Goal: Check status: Check status

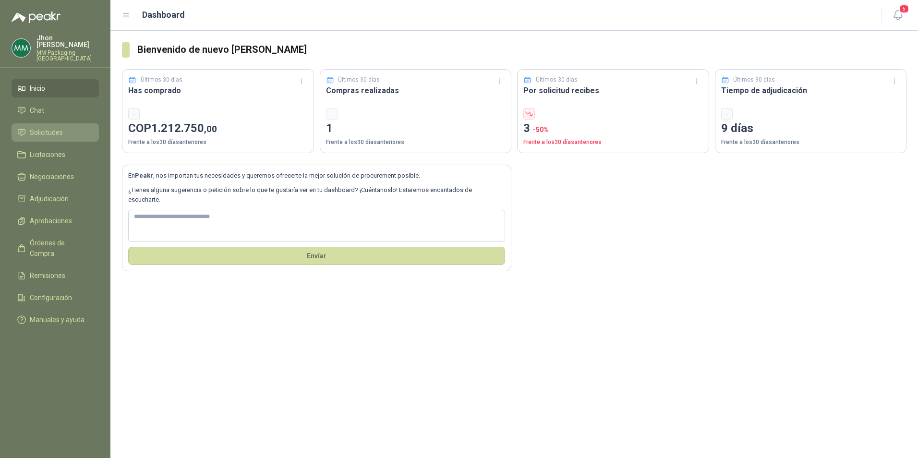
click at [59, 127] on span "Solicitudes" at bounding box center [46, 132] width 33 height 11
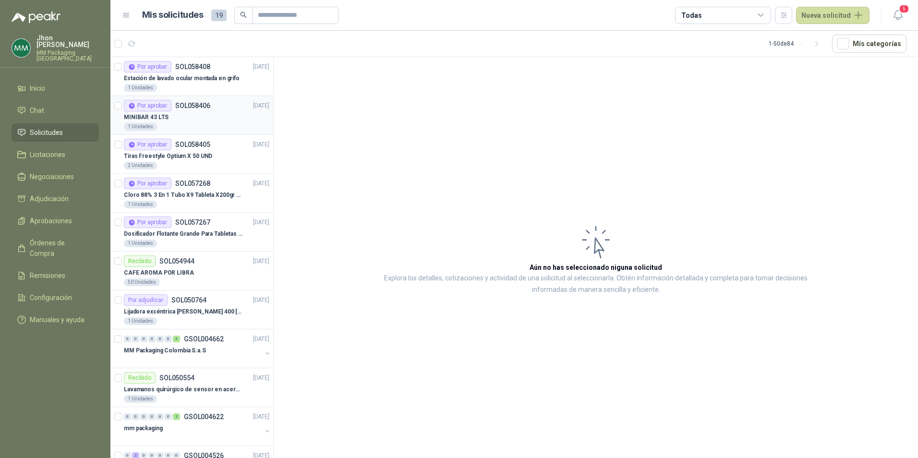
click at [210, 120] on div "MINIBAR 43 LTS" at bounding box center [196, 117] width 145 height 12
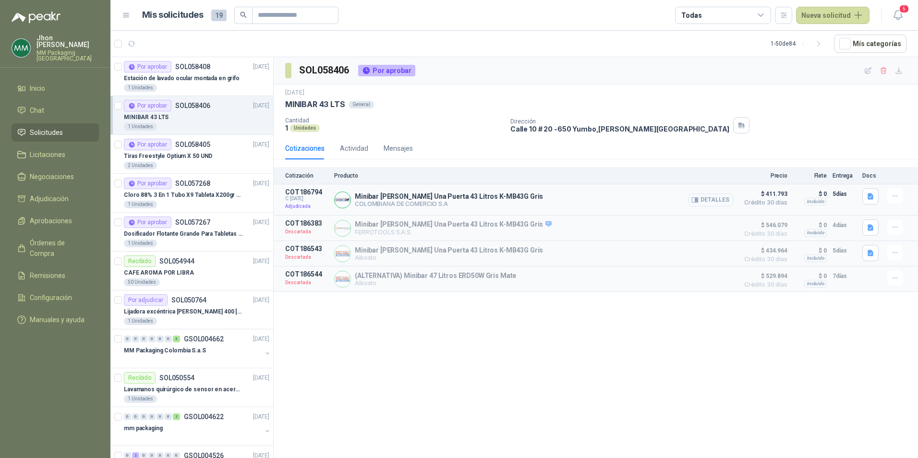
click at [716, 199] on button "Detalles" at bounding box center [710, 199] width 45 height 13
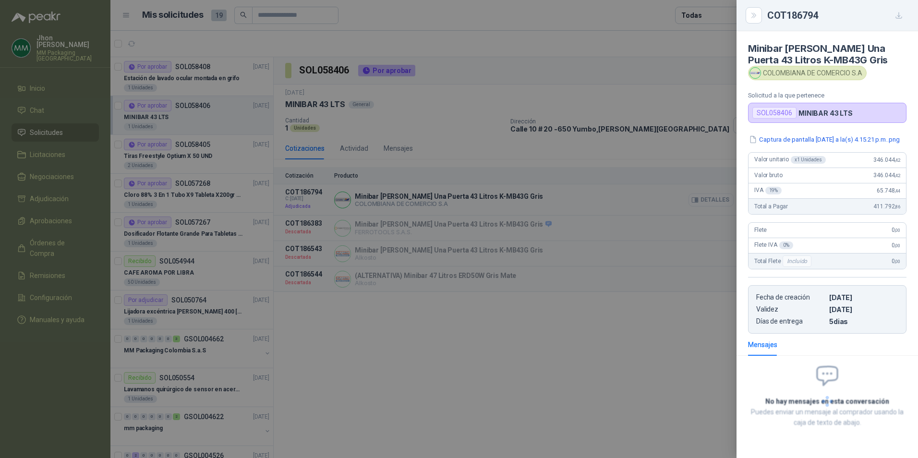
scroll to position [37, 0]
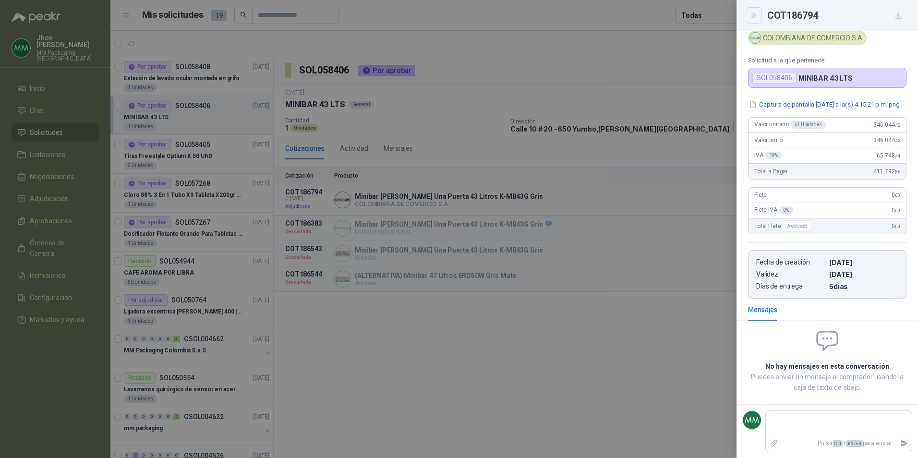
click at [754, 14] on icon "Close" at bounding box center [754, 16] width 8 height 8
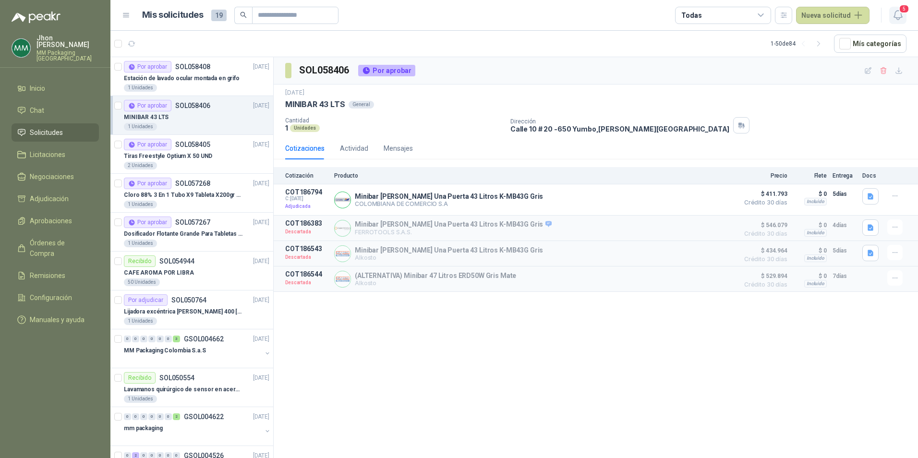
click at [902, 16] on icon "button" at bounding box center [898, 15] width 12 height 12
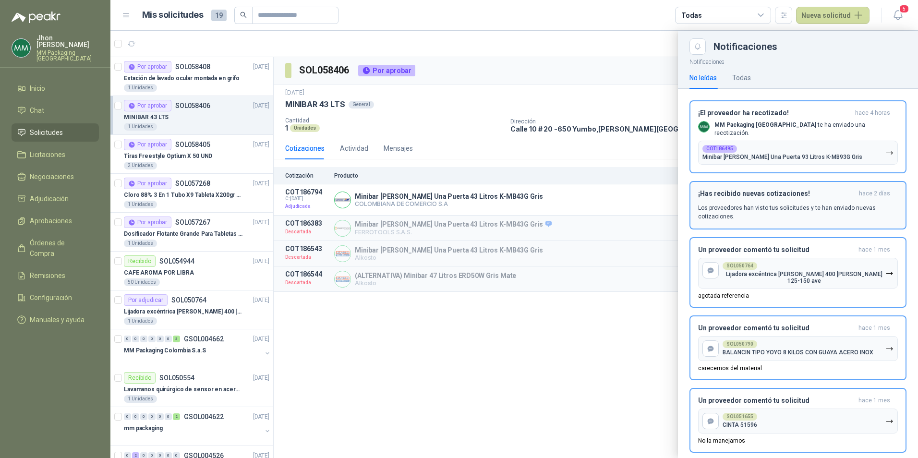
scroll to position [4, 0]
